Goal: Find specific page/section: Find specific page/section

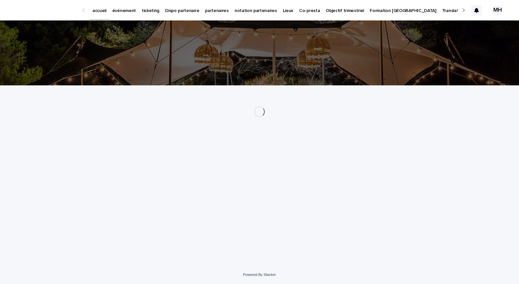
click at [126, 9] on p "événement" at bounding box center [124, 7] width 24 height 14
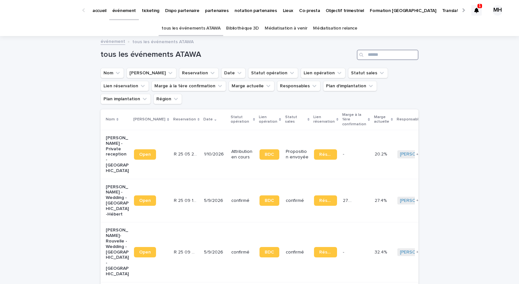
click at [399, 58] on input "Search" at bounding box center [388, 55] width 62 height 10
type input "******"
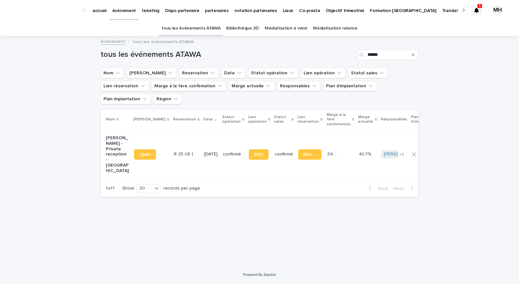
click at [202, 130] on td "[DATE]" at bounding box center [211, 154] width 19 height 49
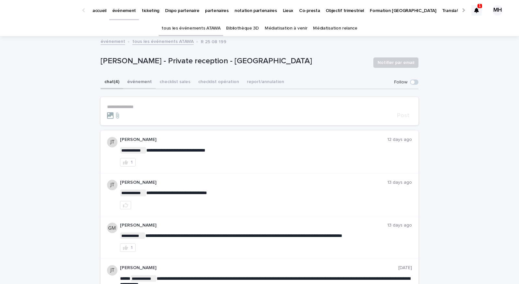
click at [132, 84] on button "événement" at bounding box center [139, 83] width 32 height 14
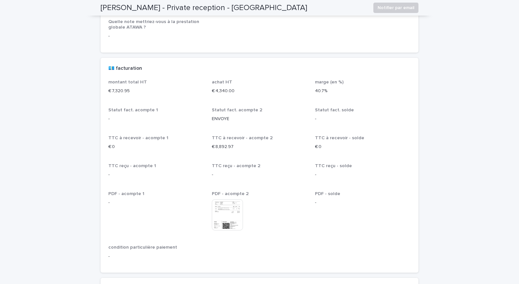
scroll to position [1109, 0]
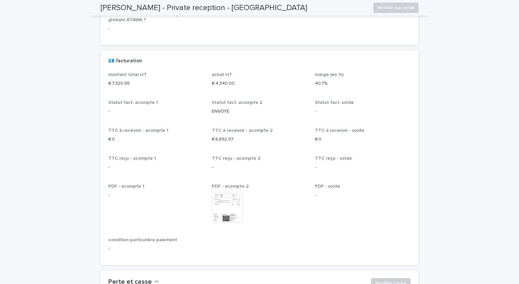
click at [216, 193] on img at bounding box center [227, 207] width 31 height 31
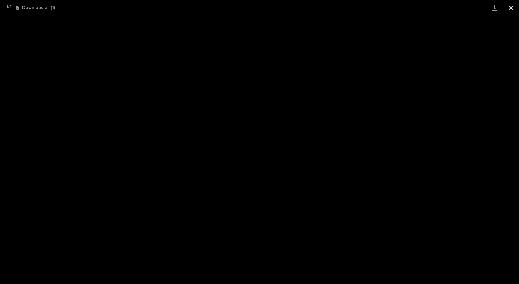
click at [511, 9] on button "Close gallery" at bounding box center [511, 7] width 16 height 15
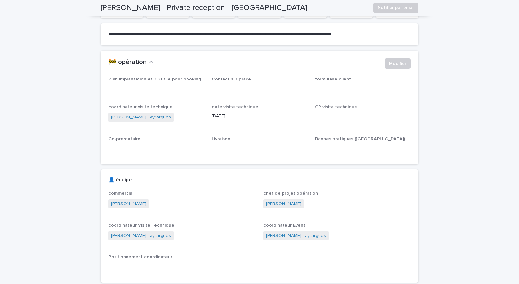
scroll to position [0, 0]
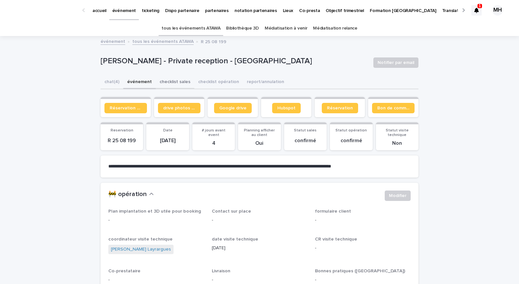
click at [170, 84] on button "checklist sales" at bounding box center [175, 83] width 39 height 14
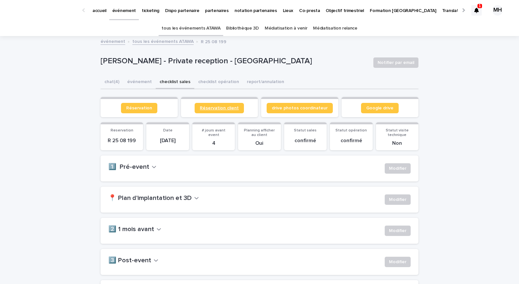
click at [228, 106] on span "Réservation client" at bounding box center [219, 108] width 39 height 5
click at [137, 84] on button "événement" at bounding box center [139, 83] width 32 height 14
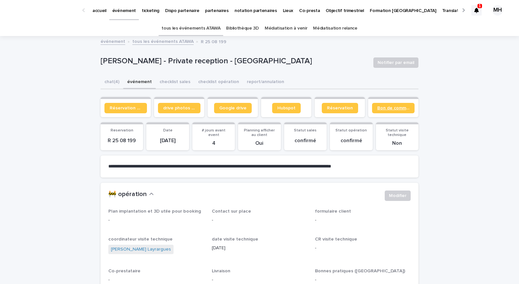
click at [385, 107] on span "Bon de commande" at bounding box center [394, 108] width 32 height 5
